Goal: Task Accomplishment & Management: Manage account settings

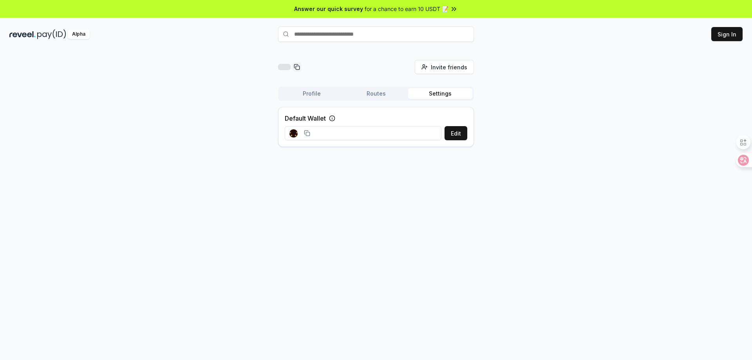
click at [620, 161] on div "Invite friends Invite Profile Routes Settings Default Wallet Edit" at bounding box center [376, 213] width 752 height 338
click at [731, 36] on button "Sign In" at bounding box center [726, 34] width 31 height 14
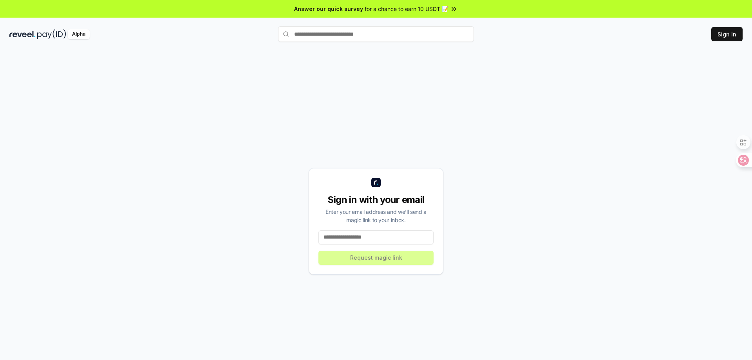
click at [350, 241] on input at bounding box center [375, 237] width 115 height 14
click at [363, 236] on input at bounding box center [375, 237] width 115 height 14
click at [670, 30] on button "Register Pay(ID)" at bounding box center [676, 34] width 56 height 14
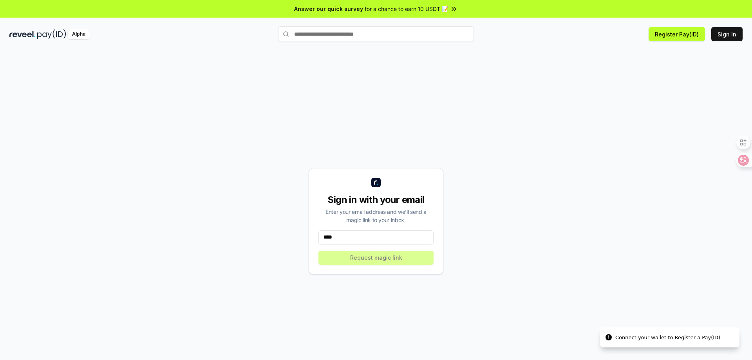
drag, startPoint x: 494, startPoint y: 184, endPoint x: 386, endPoint y: 85, distance: 146.9
click at [397, 107] on div "Sign in with your email Enter your email address and we’ll send a magic link to…" at bounding box center [375, 221] width 733 height 322
click at [338, 40] on input "text" at bounding box center [376, 34] width 196 height 16
click at [360, 236] on input "****" at bounding box center [375, 237] width 115 height 14
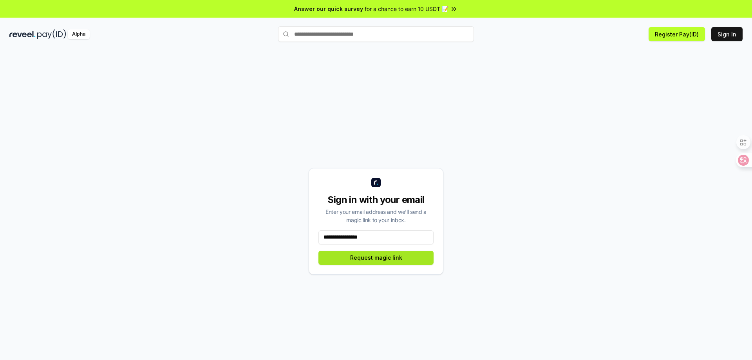
type input "**********"
click at [375, 251] on button "Request magic link" at bounding box center [375, 258] width 115 height 14
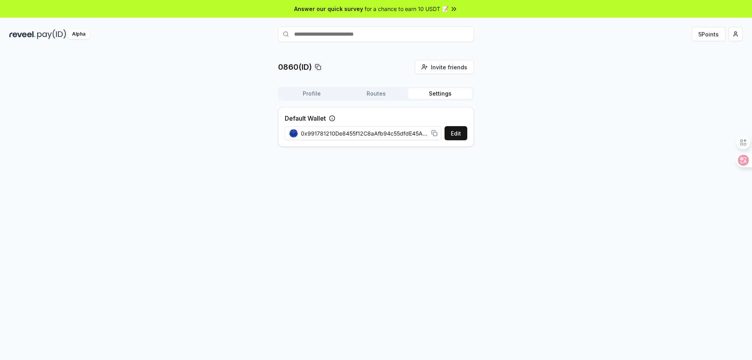
click at [438, 93] on button "Settings" at bounding box center [440, 93] width 64 height 11
click at [451, 137] on button "Edit" at bounding box center [455, 133] width 23 height 14
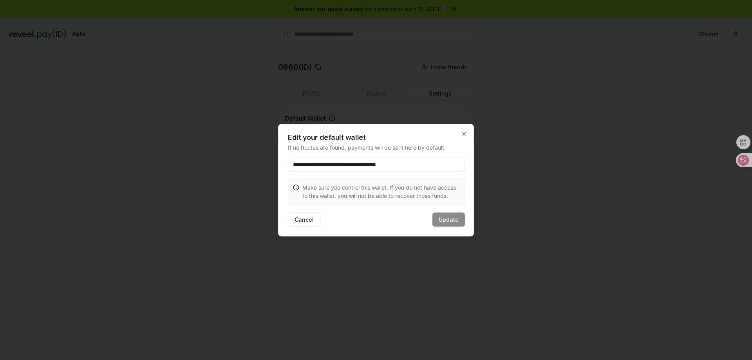
click at [447, 221] on div "Cancel Update" at bounding box center [376, 219] width 177 height 14
click at [316, 218] on button "Cancel" at bounding box center [304, 219] width 32 height 14
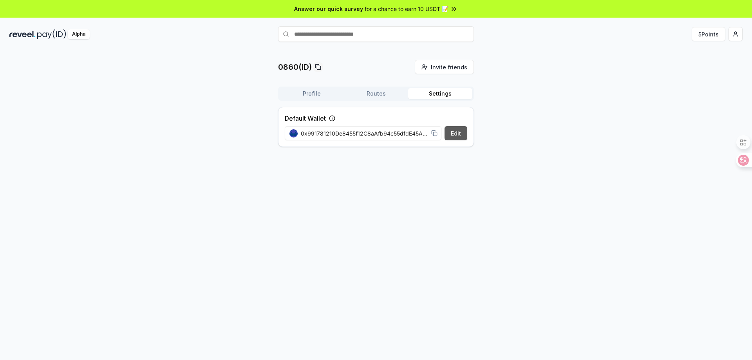
click at [460, 137] on button "Edit" at bounding box center [455, 133] width 23 height 14
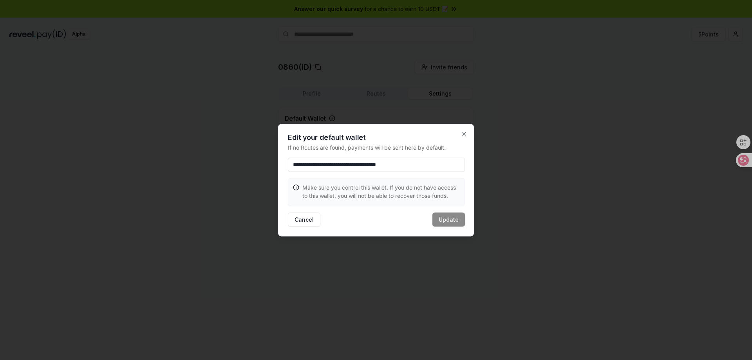
click at [431, 166] on input "**********" at bounding box center [376, 164] width 177 height 14
paste input
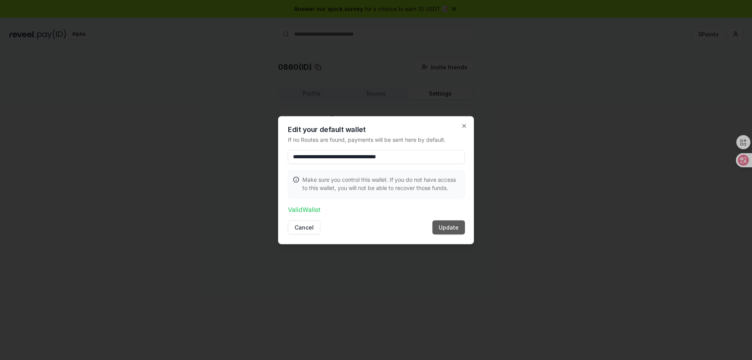
type input "**********"
drag, startPoint x: 454, startPoint y: 225, endPoint x: 462, endPoint y: 223, distance: 8.3
click at [454, 225] on button "Update" at bounding box center [448, 227] width 32 height 14
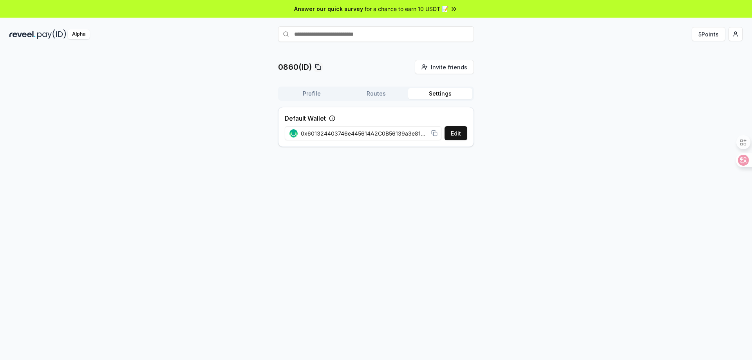
click at [422, 134] on span "0x601324403746e445614A2C0B56139a3e81EAFE31" at bounding box center [364, 133] width 127 height 8
click at [461, 133] on button "Edit" at bounding box center [455, 133] width 23 height 14
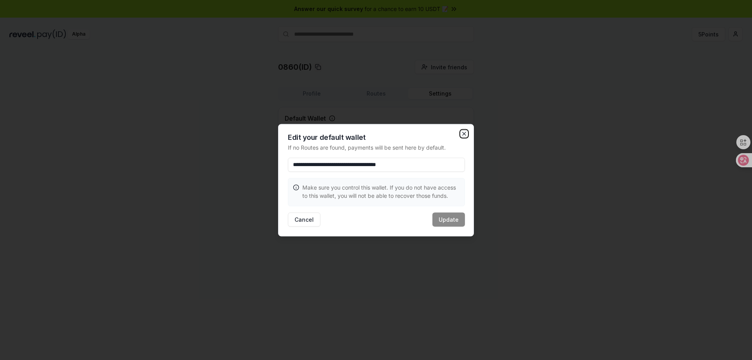
click at [465, 135] on icon "button" at bounding box center [464, 133] width 6 height 6
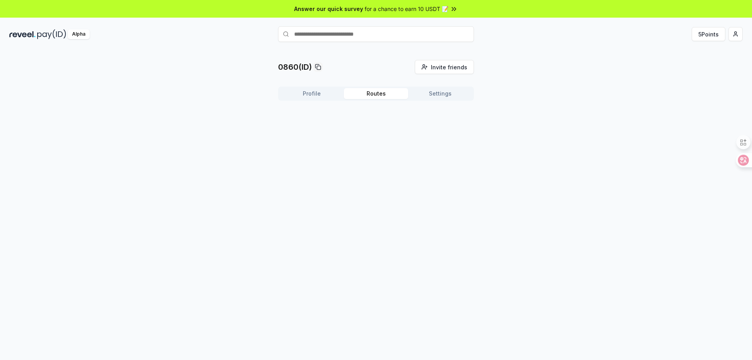
click at [390, 93] on button "Routes" at bounding box center [376, 93] width 64 height 11
click at [321, 92] on button "Profile" at bounding box center [311, 93] width 64 height 11
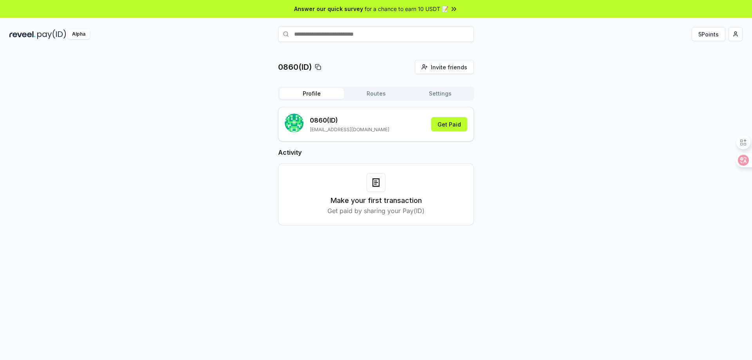
click at [331, 124] on p "0860 (ID)" at bounding box center [349, 119] width 79 height 9
click at [330, 124] on p "0860 (ID)" at bounding box center [349, 119] width 79 height 9
click at [442, 126] on button "Get Paid" at bounding box center [449, 124] width 36 height 14
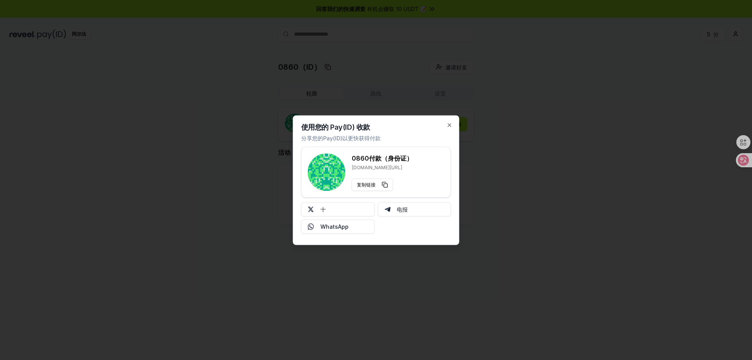
click at [384, 164] on font "reveel.id/pay/0860" at bounding box center [376, 167] width 50 height 6
click at [373, 161] on font "付款（身份证）" at bounding box center [391, 158] width 44 height 8
click at [364, 164] on div "0860 付款（身份证） reveel.id/pay/0860" at bounding box center [381, 161] width 61 height 17
click at [377, 166] on font "reveel.id/pay/0860" at bounding box center [376, 167] width 50 height 6
click at [377, 167] on font "reveel.id/pay/0860" at bounding box center [376, 167] width 50 height 6
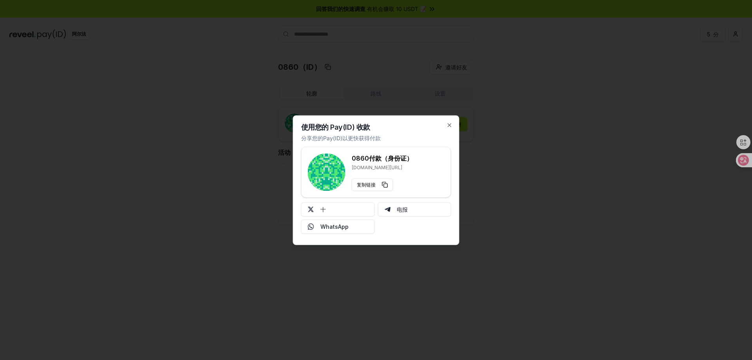
click at [382, 130] on div "使用您的 Pay(ID) 收款 分享您的Pay(ID)以更快获得付款 0860 付款（身份证） reveel.id/pay/0860 复制链接 十 电报 Wh…" at bounding box center [376, 180] width 166 height 130
click at [602, 138] on div at bounding box center [376, 180] width 752 height 360
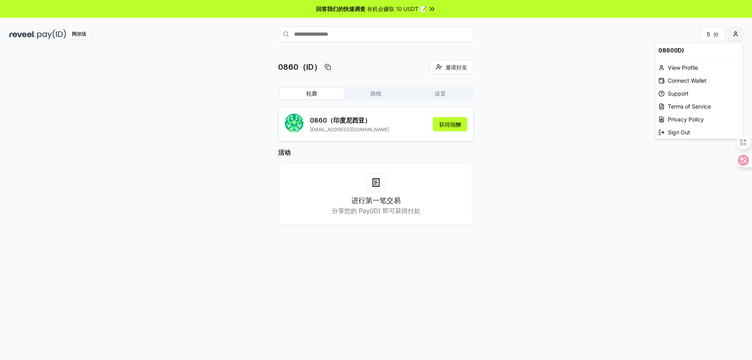
click at [740, 35] on html "回答我们的快速调查 有机会赚取 10 USDT 📝 阿尔法 5 分 0860（ID） 邀请好友 邀请 轮廓 路线 设置 0860 （印度尼西亚） 107844…" at bounding box center [376, 180] width 752 height 360
click at [676, 81] on font "连接钱包" at bounding box center [678, 80] width 22 height 7
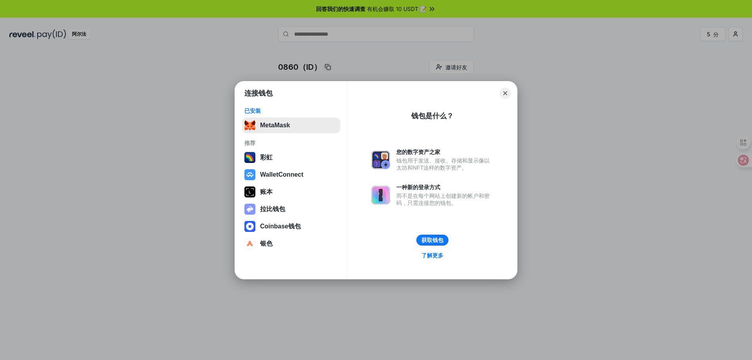
click at [300, 121] on button "MetaMask" at bounding box center [291, 125] width 98 height 16
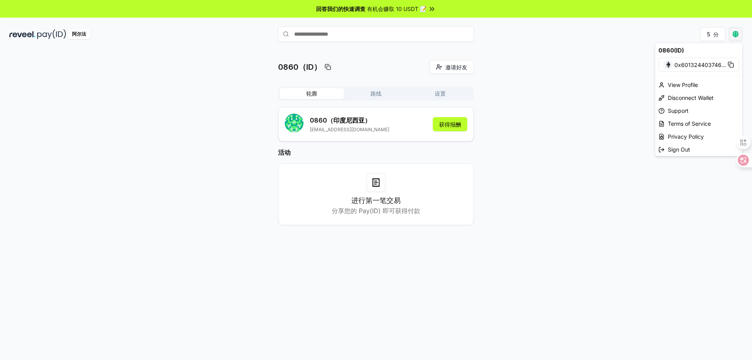
click at [736, 38] on html "回答我们的快速调查 有机会赚取 10 USDT 📝 阿尔法 5 分 0860（ID） 邀请好友 邀请 轮廓 路线 设置 0860 （印度尼西亚） 107844…" at bounding box center [376, 180] width 752 height 360
click at [723, 65] on font "..." at bounding box center [723, 64] width 5 height 7
click at [698, 84] on font "查看个人资料" at bounding box center [683, 84] width 33 height 7
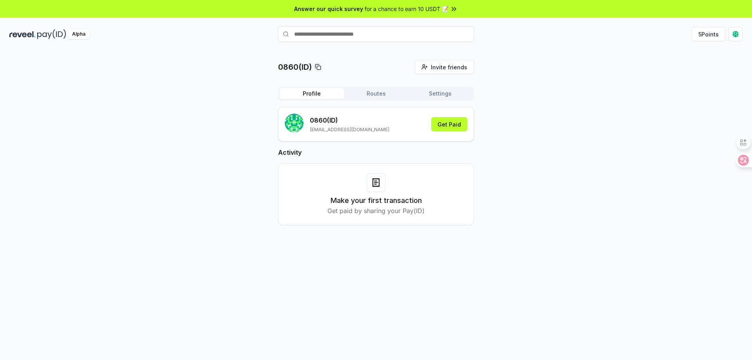
click at [382, 92] on button "Routes" at bounding box center [376, 93] width 64 height 11
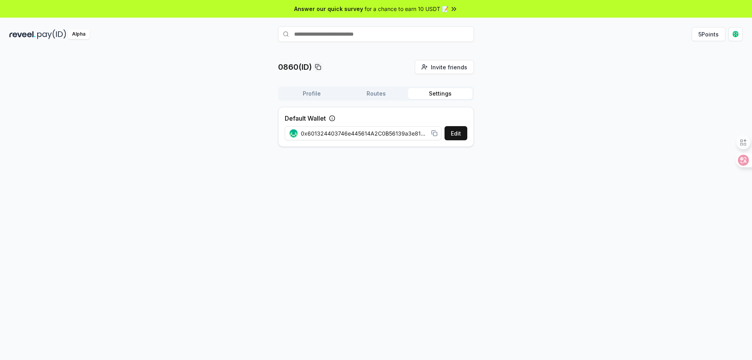
click at [449, 94] on button "Settings" at bounding box center [440, 93] width 64 height 11
click at [737, 34] on html "Answer our quick survey for a chance to earn 10 USDT 📝 Alpha 5 Points 0860(ID) …" at bounding box center [376, 180] width 752 height 360
